Goal: Information Seeking & Learning: Learn about a topic

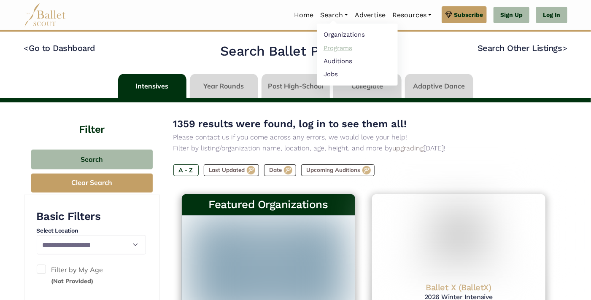
click at [332, 48] on link "Programs" at bounding box center [357, 47] width 81 height 13
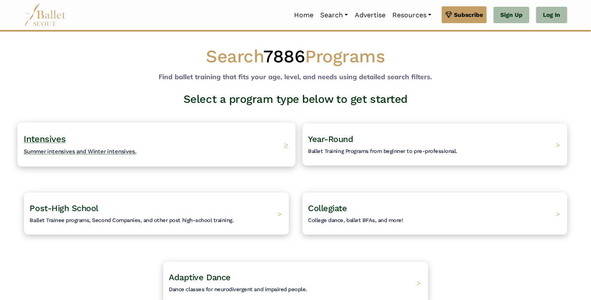
click at [96, 134] on h4 "Intensives Summer intensives and Winter intensives." at bounding box center [80, 144] width 113 height 23
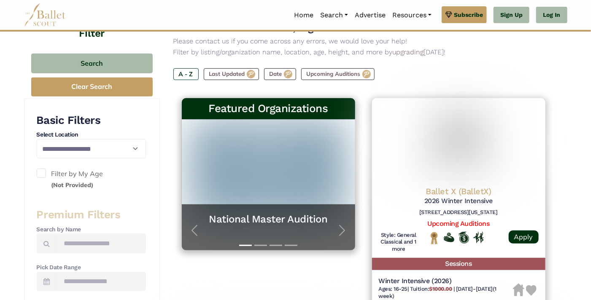
scroll to position [96, 0]
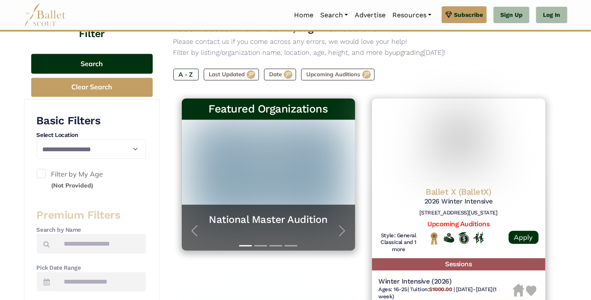
click at [115, 69] on button "Search" at bounding box center [91, 64] width 121 height 20
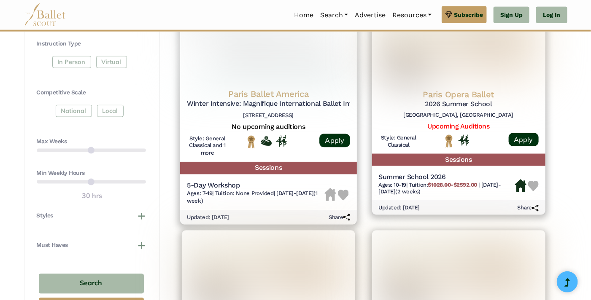
scroll to position [418, 0]
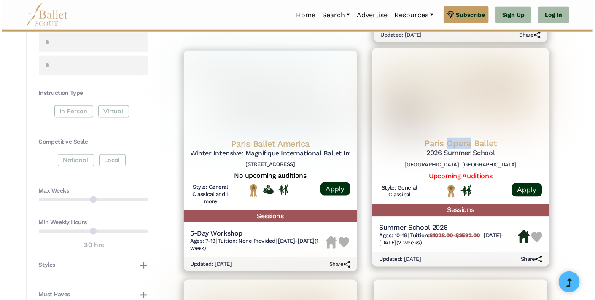
scroll to position [366, 0]
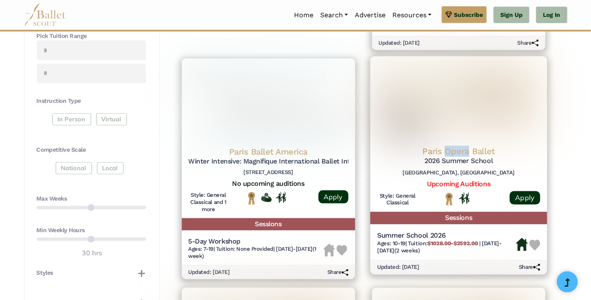
click at [484, 151] on h4 "Paris Opera Ballet" at bounding box center [458, 151] width 163 height 11
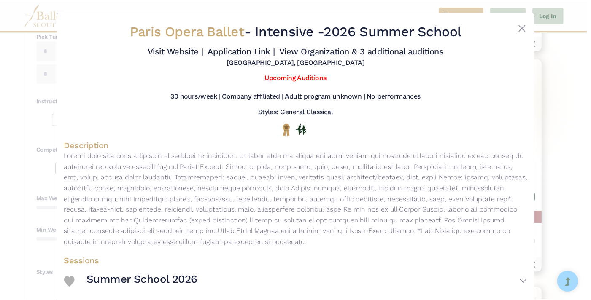
scroll to position [1, 0]
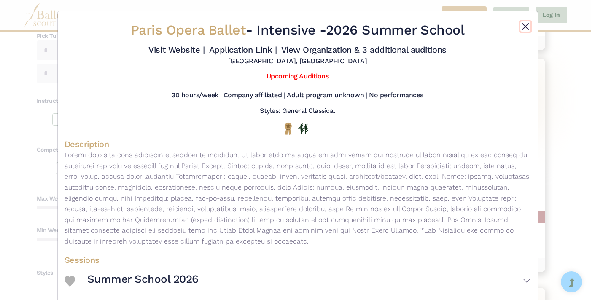
click at [524, 27] on button "Close" at bounding box center [525, 27] width 10 height 10
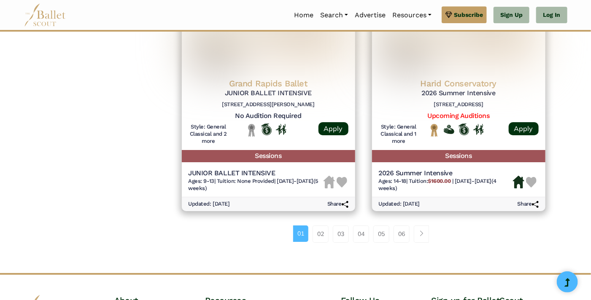
scroll to position [1158, 0]
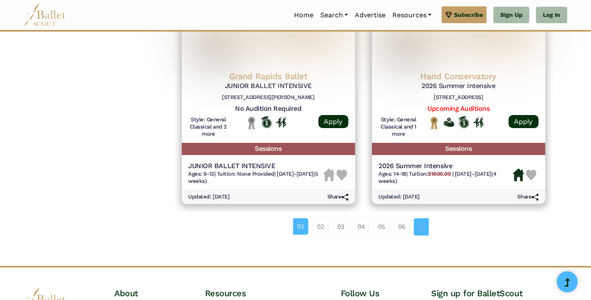
click at [418, 225] on span "Page navigation example" at bounding box center [421, 226] width 6 height 6
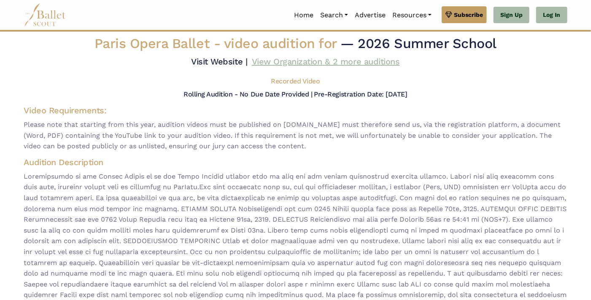
click at [334, 62] on link "View Organization & 2 more auditions" at bounding box center [326, 61] width 148 height 10
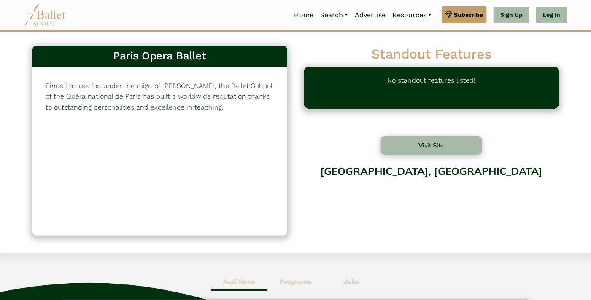
click at [232, 60] on h3 "Paris Opera Ballet" at bounding box center [159, 56] width 241 height 14
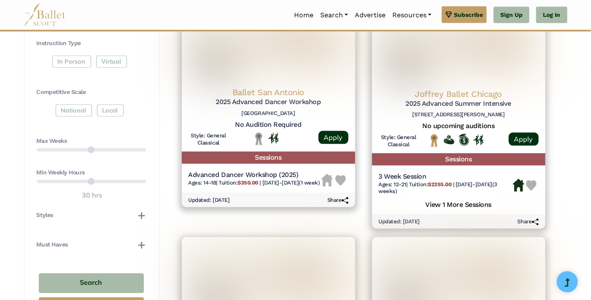
scroll to position [430, 0]
